Goal: Information Seeking & Learning: Understand process/instructions

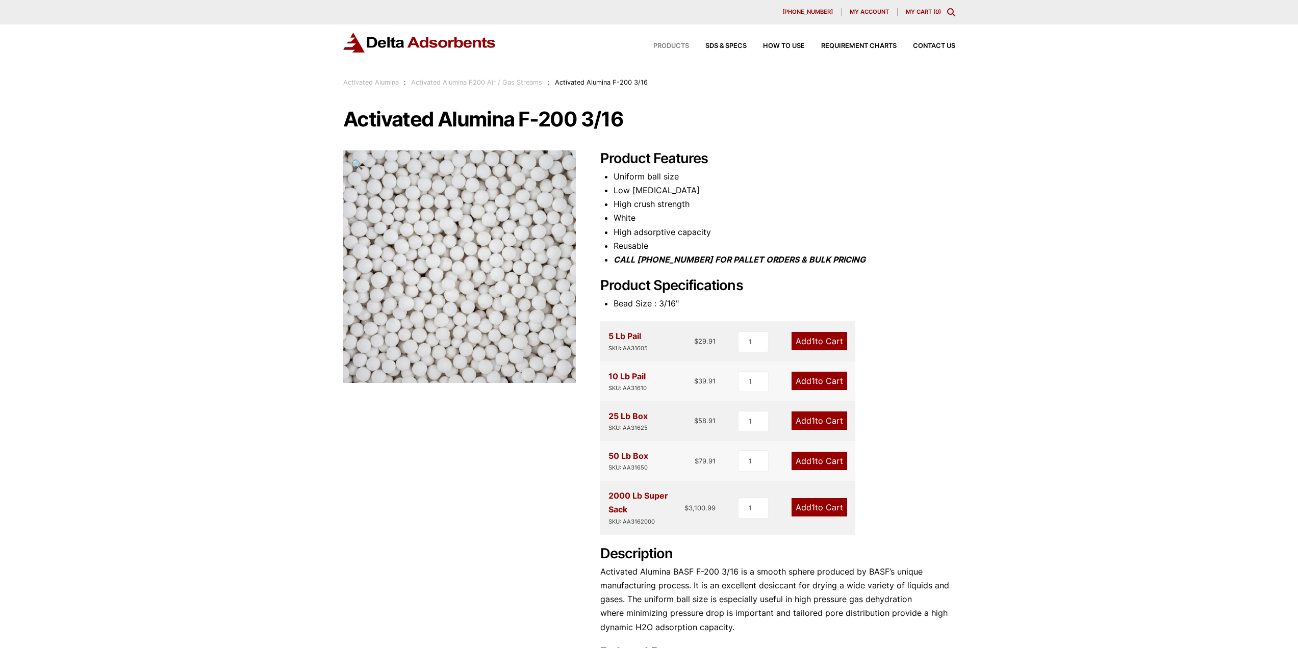
click at [663, 45] on span "Products" at bounding box center [671, 46] width 36 height 7
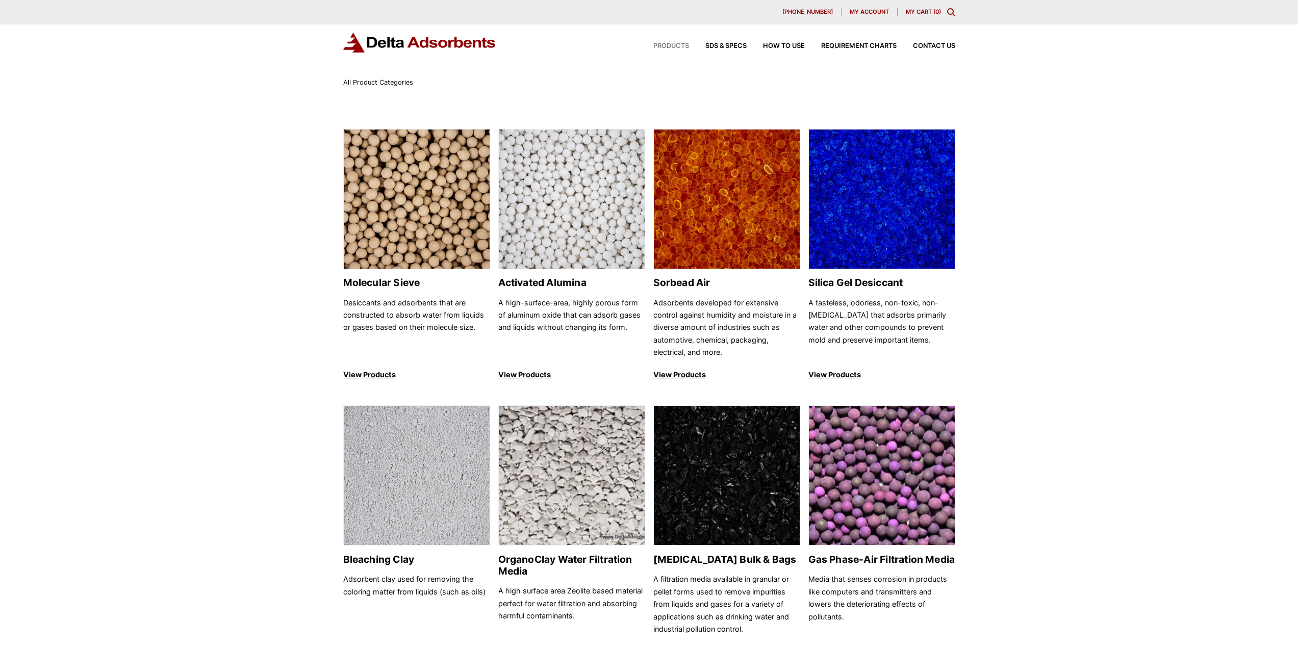
click at [790, 44] on span "How to Use" at bounding box center [784, 46] width 42 height 7
